Goal: Find specific page/section: Find specific page/section

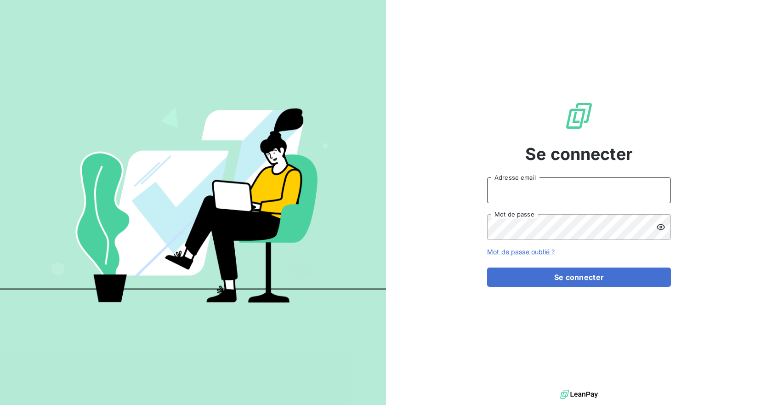
type input "[EMAIL_ADDRESS][DOMAIN_NAME]"
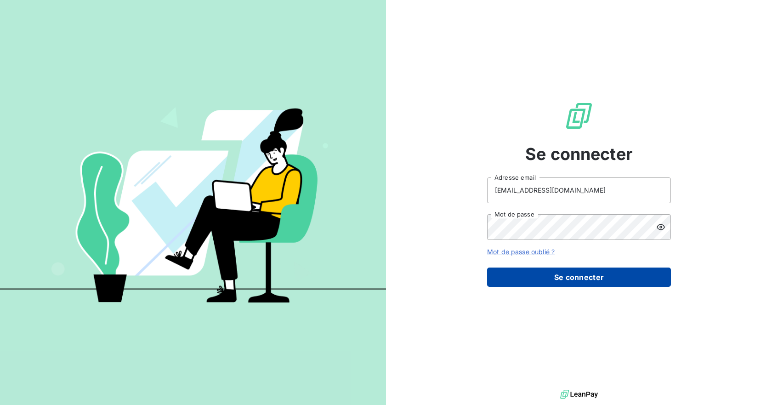
drag, startPoint x: 0, startPoint y: 0, endPoint x: 570, endPoint y: 278, distance: 634.3
click at [570, 278] on button "Se connecter" at bounding box center [579, 276] width 184 height 19
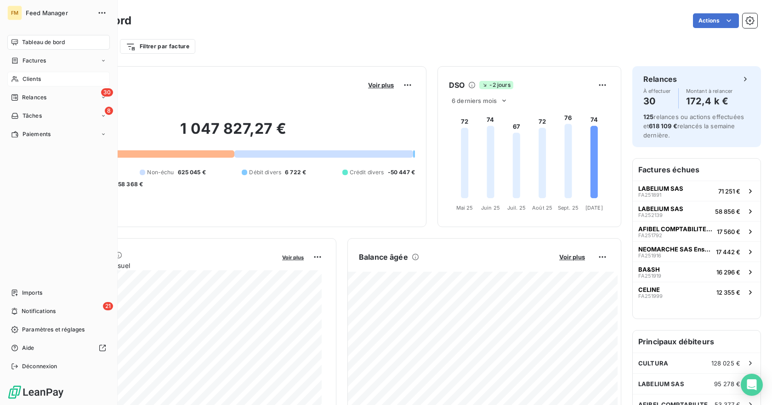
click at [41, 78] on div "Clients" at bounding box center [58, 79] width 102 height 15
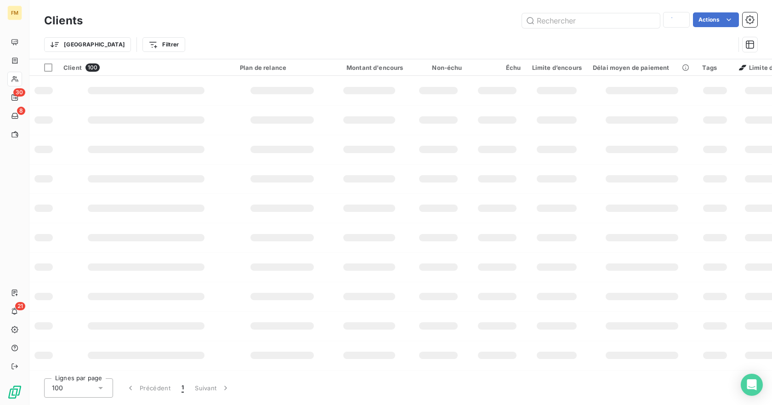
type input "dium"
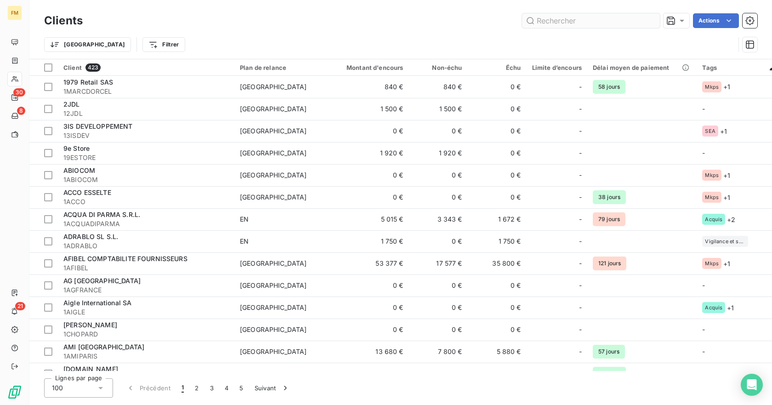
click at [565, 22] on input "text" at bounding box center [591, 20] width 138 height 15
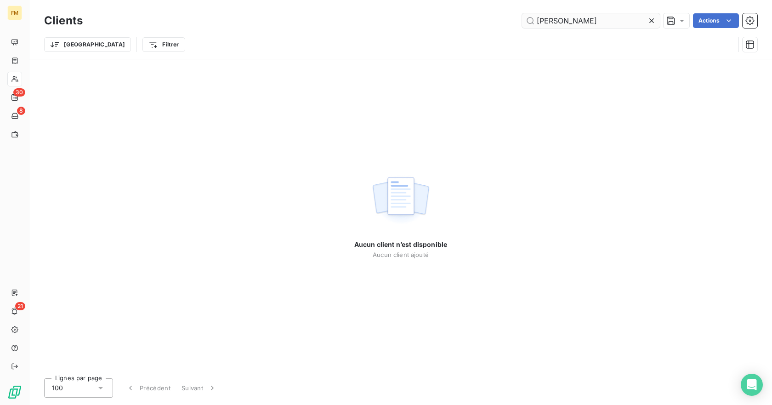
click at [544, 23] on input "[PERSON_NAME]" at bounding box center [591, 20] width 138 height 15
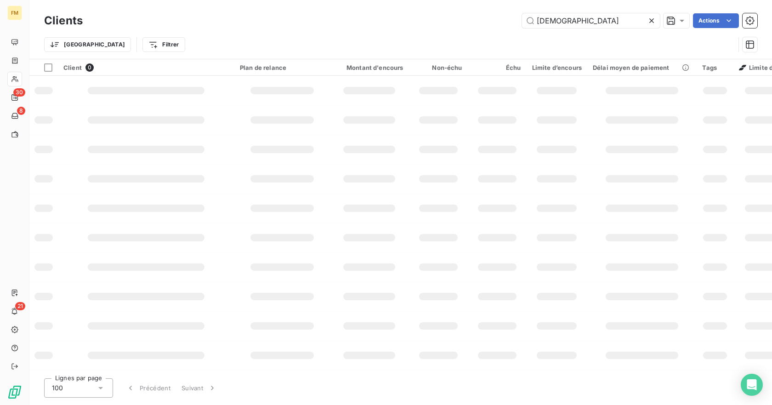
type input "[DEMOGRAPHIC_DATA]"
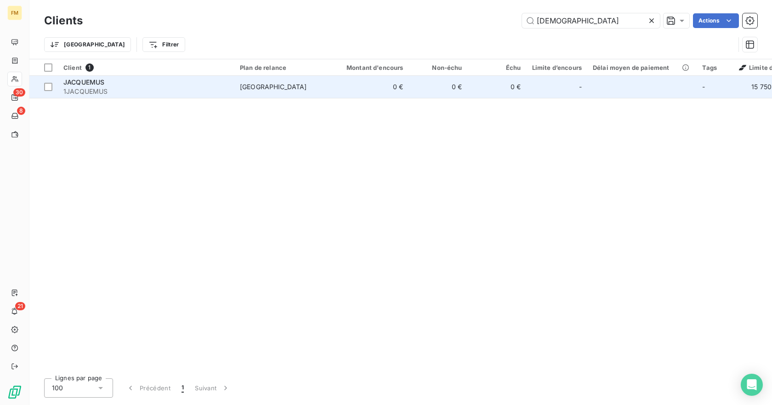
click at [446, 83] on td "0 €" at bounding box center [438, 87] width 59 height 22
